Goal: Check status: Check status

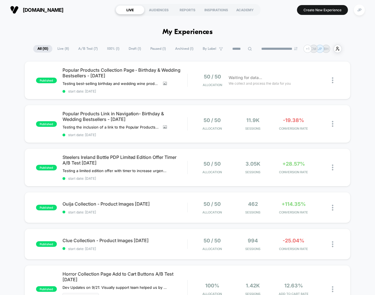
scroll to position [31, 0]
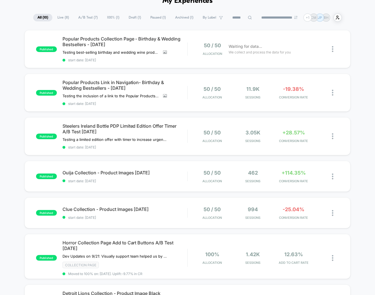
click at [362, 111] on div "published Popular Products Collection Page - Birthday & Wedding Bestsellers - […" at bounding box center [187, 260] width 375 height 460
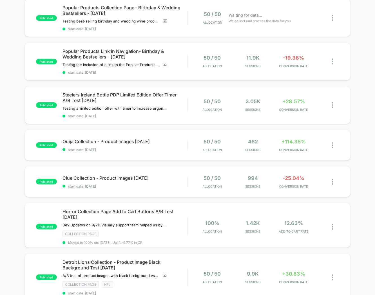
click at [362, 111] on div "published Popular Products Collection Page - Birthday & Wedding Bestsellers - […" at bounding box center [187, 229] width 375 height 460
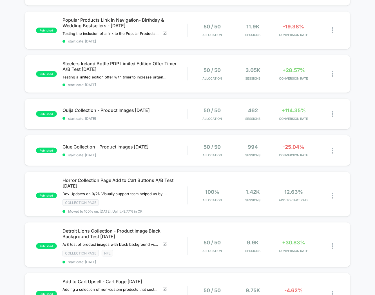
click at [362, 111] on div "published Popular Products Collection Page - Birthday & Wedding Bestsellers - […" at bounding box center [187, 198] width 375 height 460
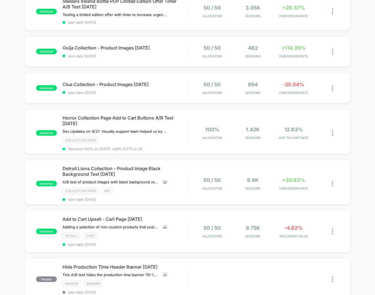
click at [362, 111] on div "published Popular Products Collection Page - Birthday & Wedding Bestsellers - […" at bounding box center [187, 135] width 375 height 460
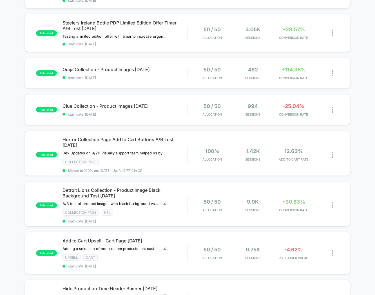
scroll to position [125, 0]
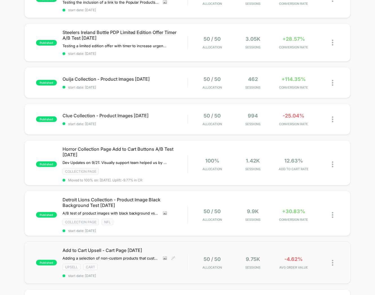
click at [185, 248] on span "Add to Cart Upsell - Cart Page [DATE]" at bounding box center [125, 251] width 125 height 6
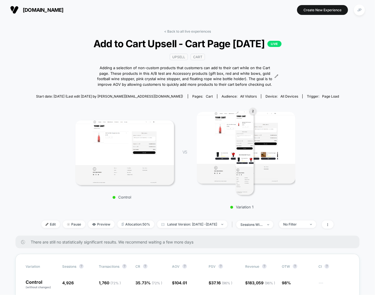
click at [339, 80] on div "< Back to all live experiences Add to Cart Upsell - Cart Page [DATE] LIVE Upsel…" at bounding box center [187, 132] width 303 height 207
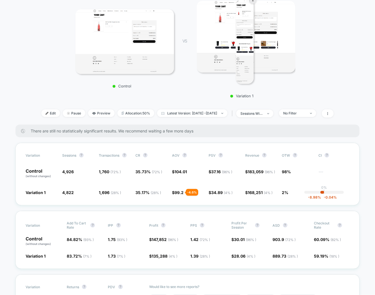
scroll to position [125, 0]
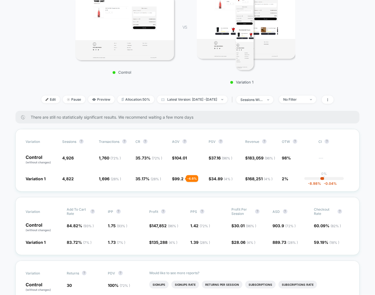
scroll to position [94, 0]
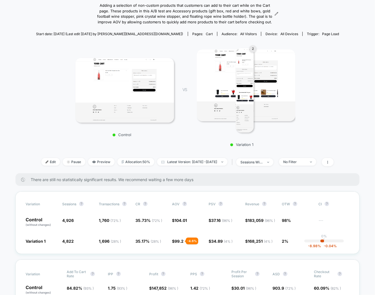
scroll to position [31, 0]
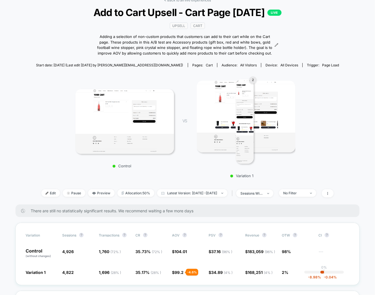
click at [337, 43] on div "< Back to all live experiences Add to Cart Upsell - Cart Page [DATE] LIVE Upsel…" at bounding box center [187, 101] width 303 height 207
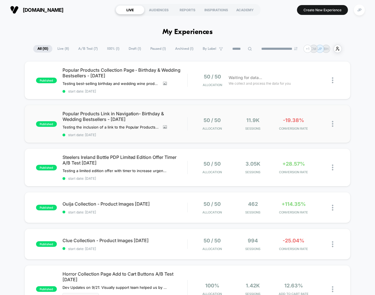
click at [191, 116] on div "published Popular Products Link in Navigation- Birthday & Wedding Bestsellers -…" at bounding box center [188, 124] width 326 height 38
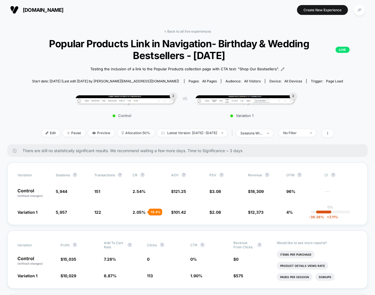
click at [364, 77] on div "Start date: [DATE] (Last edit [DATE] by [PERSON_NAME][EMAIL_ADDRESS][DOMAIN_NAM…" at bounding box center [187, 81] width 360 height 10
click at [364, 71] on div "< Back to all live experiences Popular Products Link in Navigation- Birthday & …" at bounding box center [187, 86] width 360 height 115
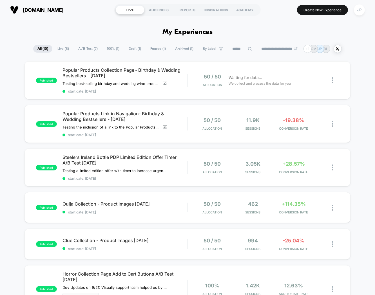
click at [361, 62] on div "published Popular Products Collection Page - Birthday & Wedding Bestsellers - […" at bounding box center [187, 291] width 375 height 460
click at [175, 92] on span "start date: [DATE]" at bounding box center [125, 91] width 125 height 4
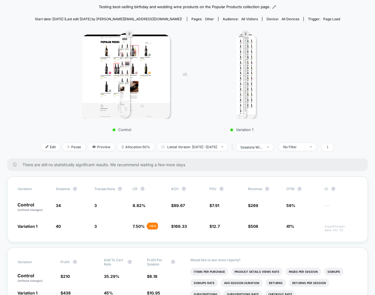
scroll to position [63, 0]
click at [351, 108] on div "2 Control VS 2 Variation 1" at bounding box center [185, 80] width 360 height 108
click at [364, 101] on div "2 Control VS 2 Variation 1" at bounding box center [185, 80] width 360 height 108
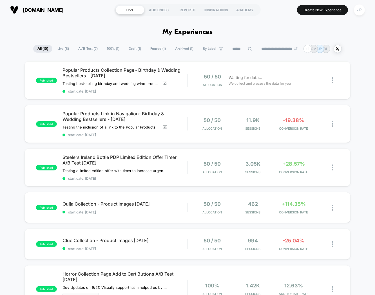
click at [359, 46] on div "**********" at bounding box center [187, 49] width 375 height 8
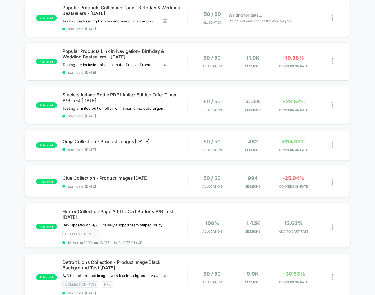
click at [359, 46] on div "published Popular Products Collection Page - Birthday & Wedding Bestsellers - […" at bounding box center [187, 229] width 375 height 460
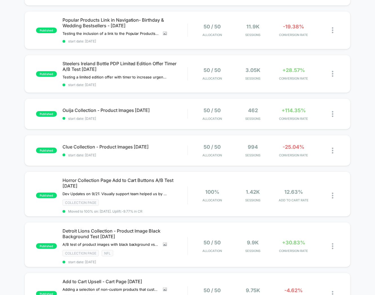
click at [359, 46] on div "published Popular Products Collection Page - Birthday & Wedding Bestsellers - […" at bounding box center [187, 198] width 375 height 460
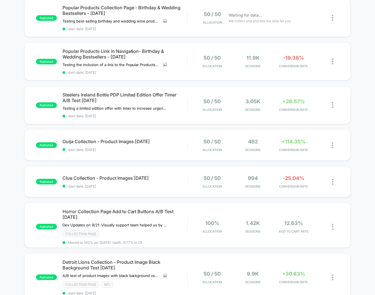
click at [359, 46] on div "published Popular Products Collection Page - Birthday & Wedding Bestsellers - […" at bounding box center [187, 229] width 375 height 460
